Goal: Task Accomplishment & Management: Use online tool/utility

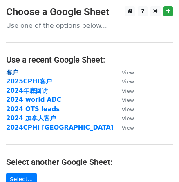
click at [9, 72] on strong "客户" at bounding box center [12, 72] width 12 height 7
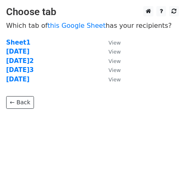
click at [29, 81] on strong "[DATE]" at bounding box center [17, 79] width 23 height 7
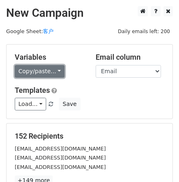
click at [32, 74] on link "Copy/paste..." at bounding box center [40, 71] width 50 height 13
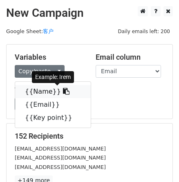
click at [43, 98] on link "{{Name}}" at bounding box center [53, 91] width 76 height 13
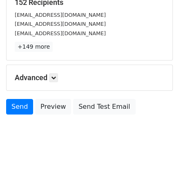
scroll to position [148, 0]
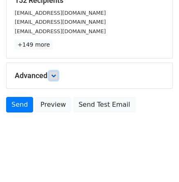
click at [54, 78] on icon at bounding box center [53, 75] width 5 height 5
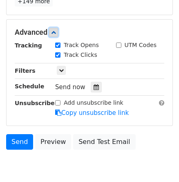
scroll to position [223, 0]
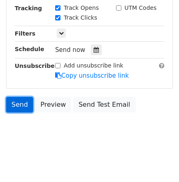
click at [14, 112] on link "Send" at bounding box center [19, 105] width 27 height 16
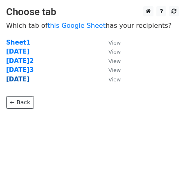
click at [20, 78] on strong "[DATE]" at bounding box center [17, 79] width 23 height 7
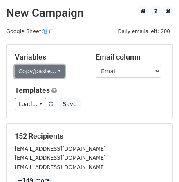
click at [20, 75] on link "Copy/paste..." at bounding box center [40, 71] width 50 height 13
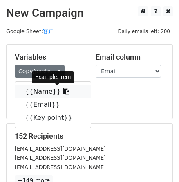
click at [44, 98] on link "{{Name}}" at bounding box center [53, 91] width 76 height 13
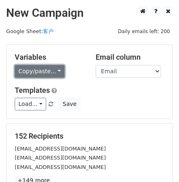
click at [47, 78] on link "Copy/paste..." at bounding box center [40, 71] width 50 height 13
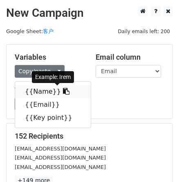
click at [54, 98] on link "{{Name}}" at bounding box center [53, 91] width 76 height 13
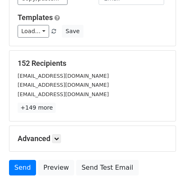
scroll to position [74, 0]
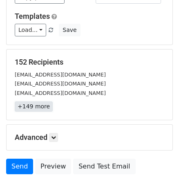
click at [35, 112] on link "+149 more" at bounding box center [34, 106] width 38 height 10
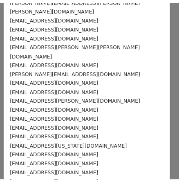
scroll to position [1305, 0]
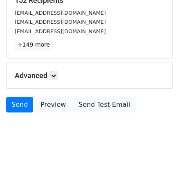
scroll to position [160, 0]
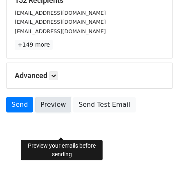
click at [71, 109] on link "Preview" at bounding box center [53, 105] width 36 height 16
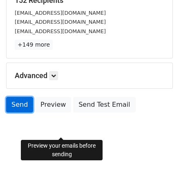
click at [23, 97] on link "Send" at bounding box center [19, 105] width 27 height 16
